Goal: Information Seeking & Learning: Understand process/instructions

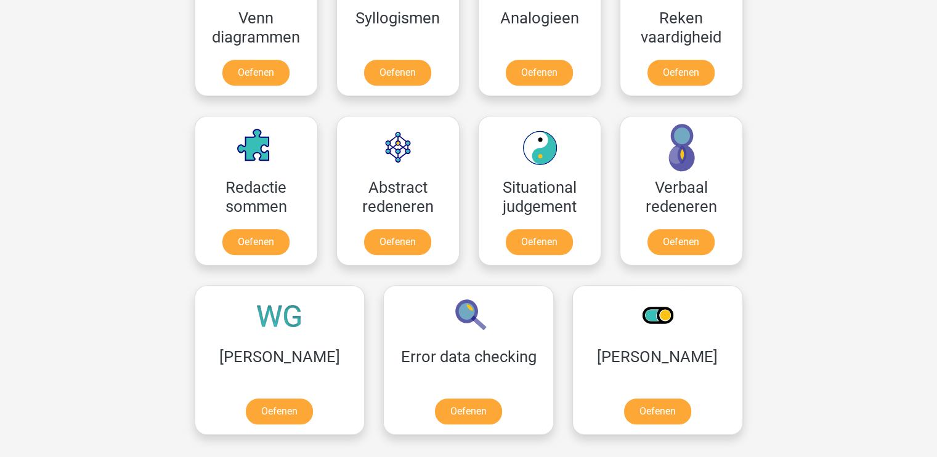
scroll to position [554, 0]
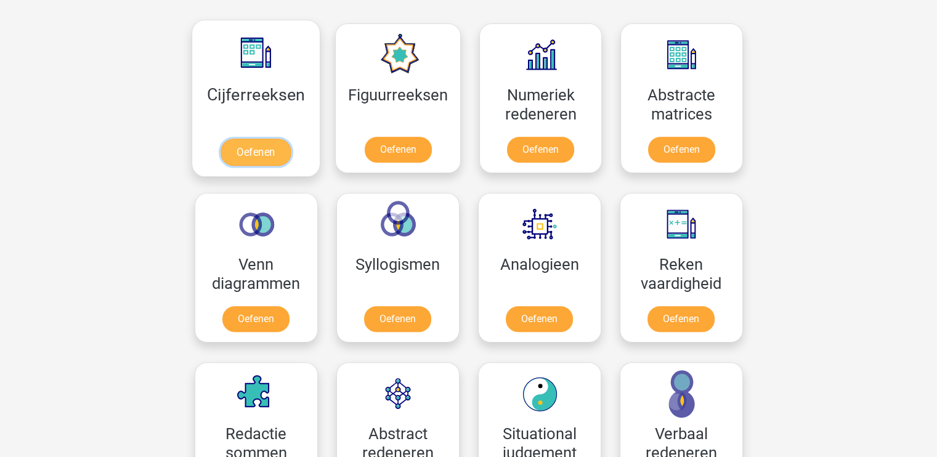
click at [274, 147] on link "Oefenen" at bounding box center [256, 152] width 70 height 27
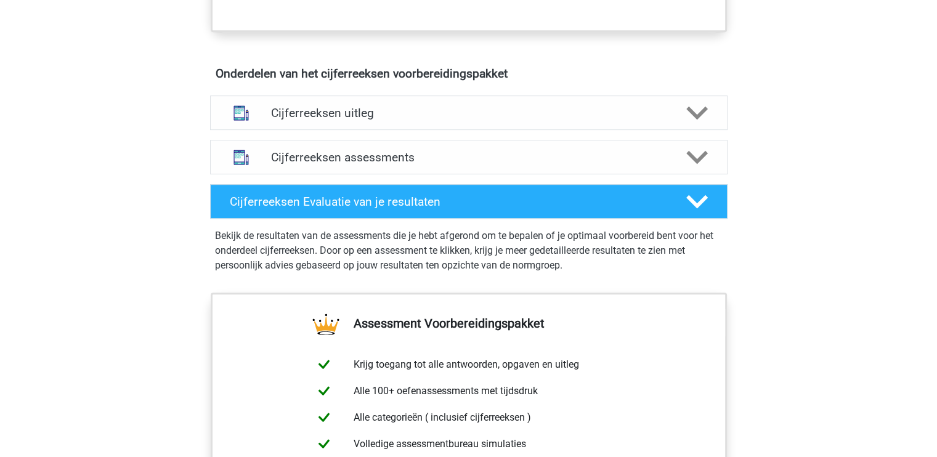
scroll to position [678, 0]
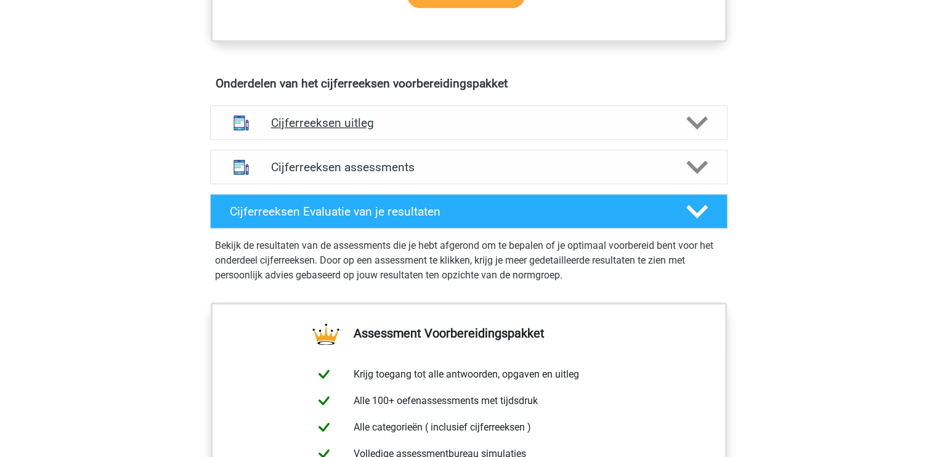
click at [703, 134] on icon at bounding box center [697, 123] width 22 height 22
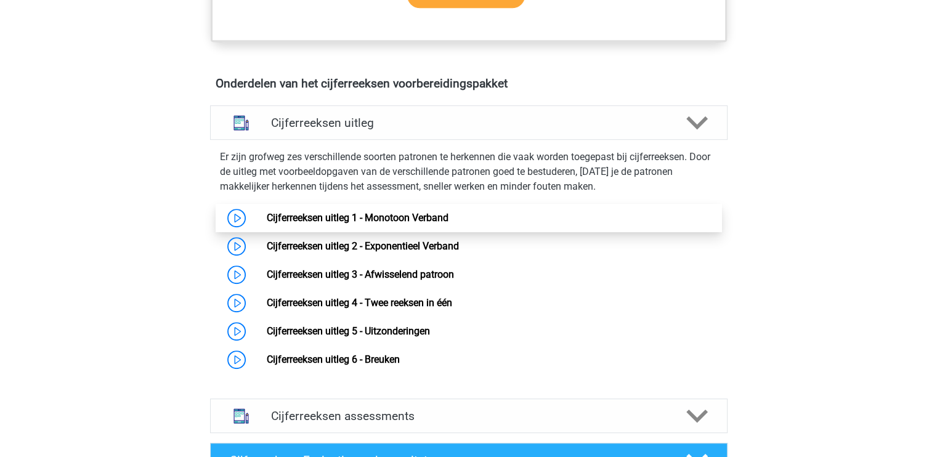
click at [418, 224] on link "Cijferreeksen uitleg 1 - Monotoon Verband" at bounding box center [358, 218] width 182 height 12
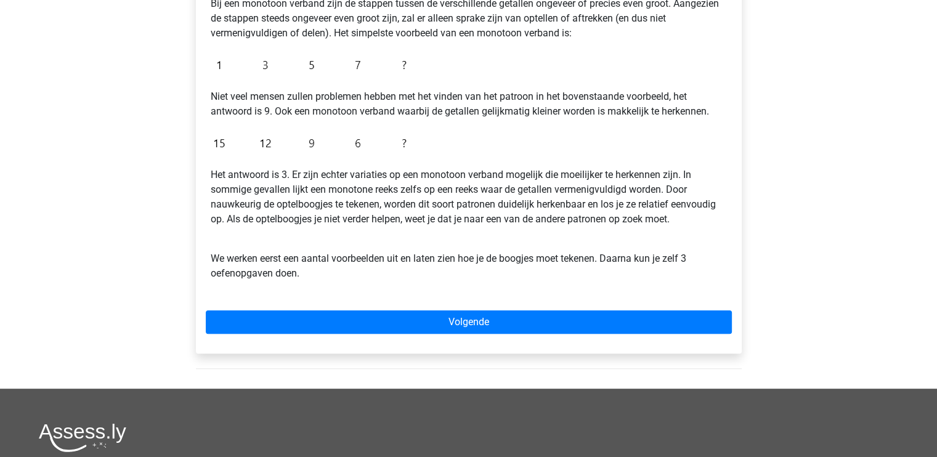
scroll to position [246, 0]
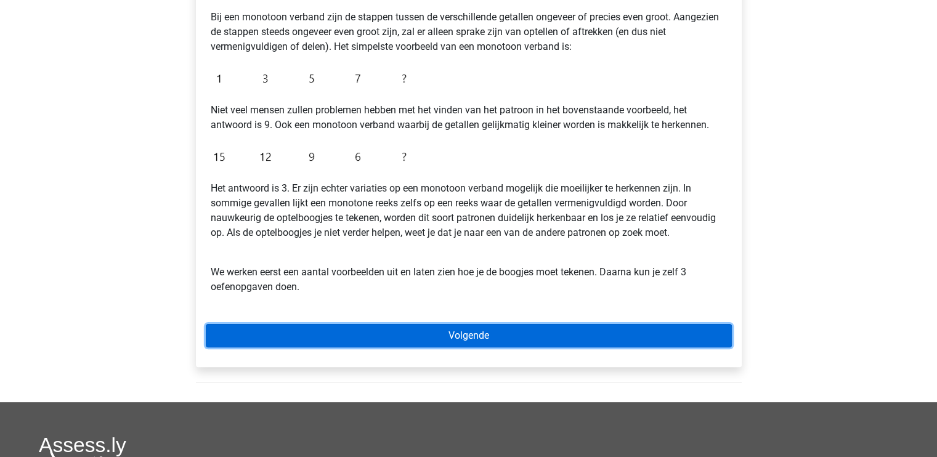
click at [498, 335] on link "Volgende" at bounding box center [469, 335] width 526 height 23
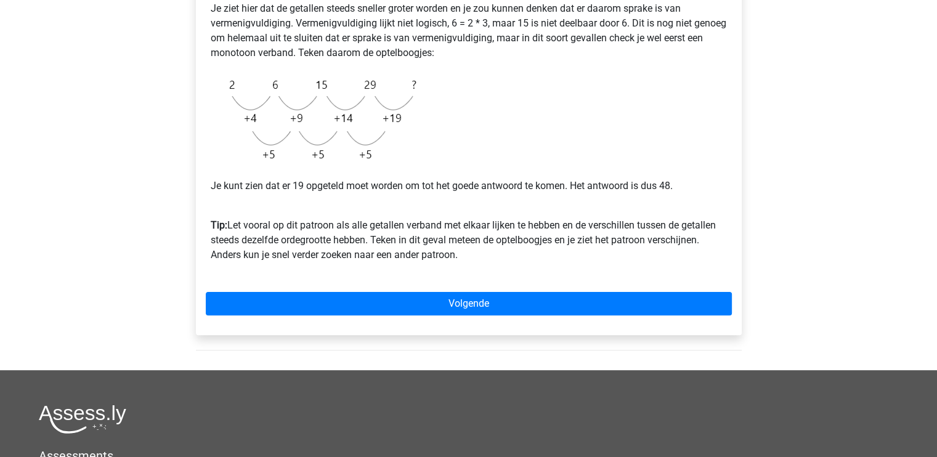
scroll to position [308, 0]
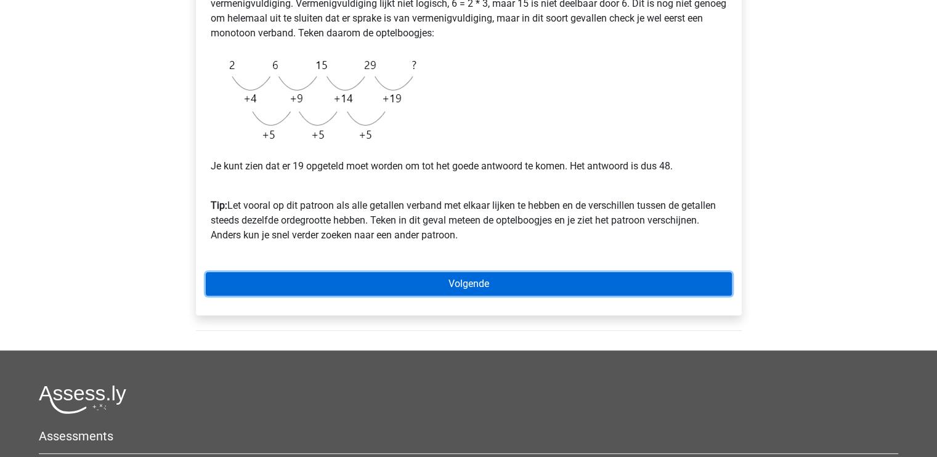
click at [509, 285] on link "Volgende" at bounding box center [469, 283] width 526 height 23
